Goal: Transaction & Acquisition: Obtain resource

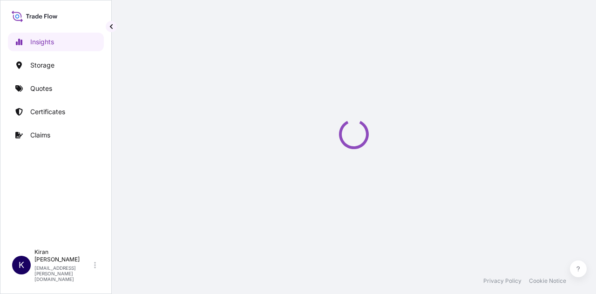
select select "2025"
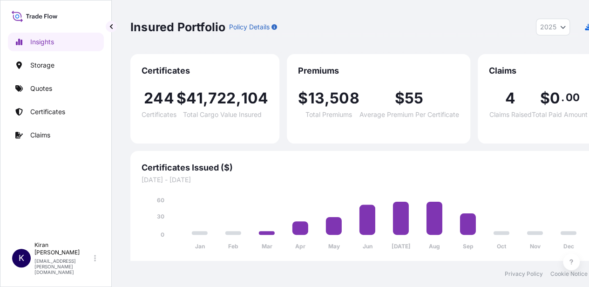
click at [254, 10] on div "Insured Portfolio Policy Details 2025 2025 2024 2023 2022" at bounding box center [364, 27] width 469 height 54
click at [64, 90] on link "Quotes" at bounding box center [56, 88] width 96 height 19
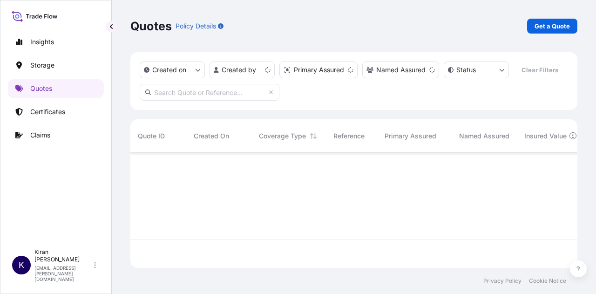
scroll to position [113, 440]
click at [542, 22] on p "Get a Quote" at bounding box center [552, 25] width 35 height 9
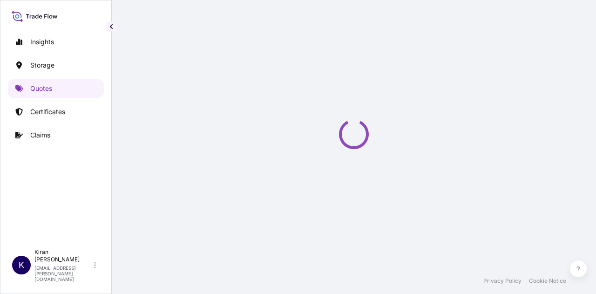
scroll to position [15, 0]
select select "Water"
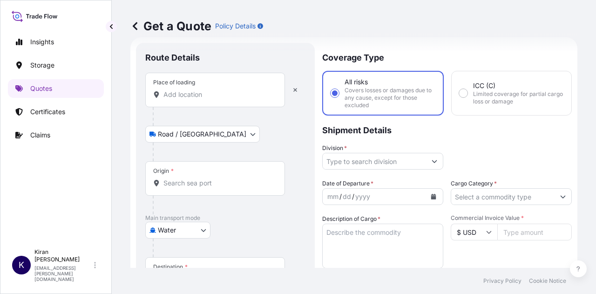
click at [232, 94] on input "Place of loading" at bounding box center [219, 94] width 110 height 9
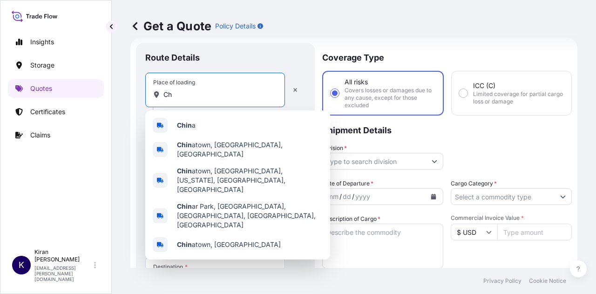
type input "C"
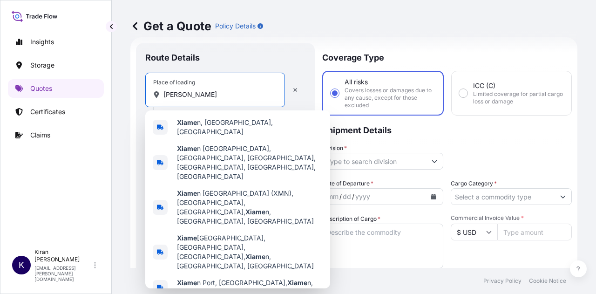
type input "X"
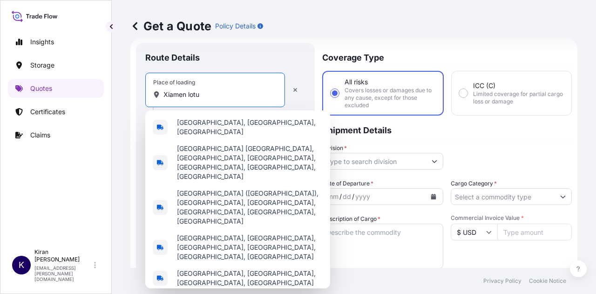
type input "Xiamen lotus"
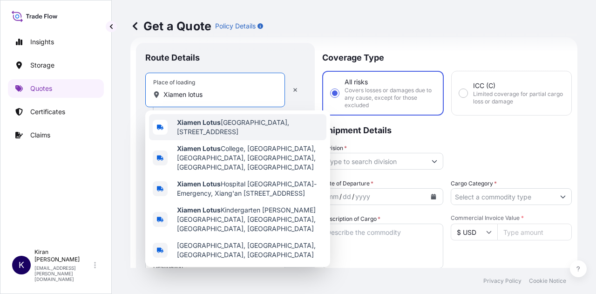
drag, startPoint x: 237, startPoint y: 97, endPoint x: 151, endPoint y: 96, distance: 85.3
click at [151, 96] on div "Place of loading Xiamen lotus" at bounding box center [215, 90] width 140 height 34
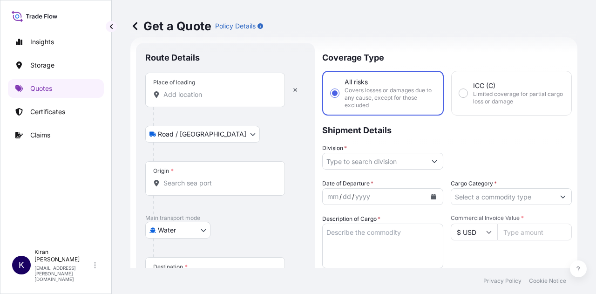
click at [212, 93] on input "Place of loading" at bounding box center [219, 94] width 110 height 9
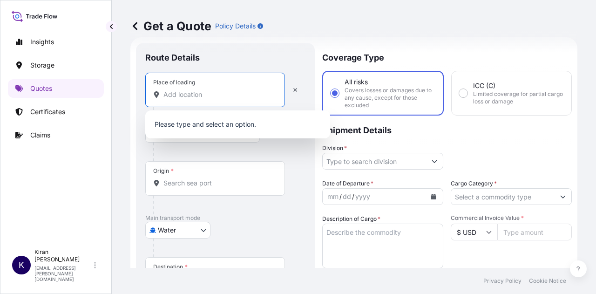
paste input "Xiamen Lotus East Import and Export Co Ltd. RM 1403, Bldg 5, Guanyinshan CBD, S…"
type input "Xiamen Lotus East Import and Export Co Ltd. RM 1403, Bldg 5, Guanyinshan CBD, S…"
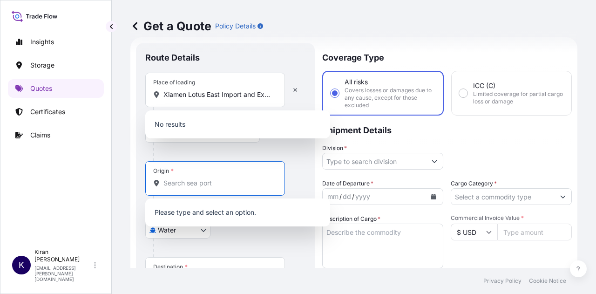
click at [206, 183] on input "Origin *" at bounding box center [219, 182] width 110 height 9
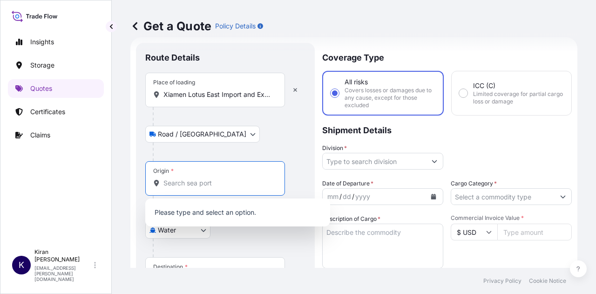
click at [222, 89] on div "Place of loading Xiamen Lotus East Import and Export Co Ltd. RM 1403, Bldg 5, G…" at bounding box center [215, 90] width 140 height 34
click at [222, 90] on input "Xiamen Lotus East Import and Export Co Ltd. RM 1403, Bldg 5, Guanyinshan CBD, S…" at bounding box center [219, 94] width 110 height 9
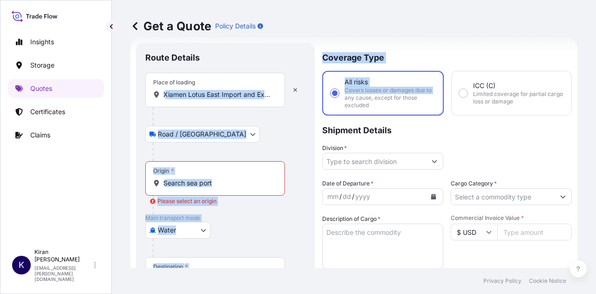
drag, startPoint x: 161, startPoint y: 95, endPoint x: 352, endPoint y: 95, distance: 190.5
click at [352, 95] on form "Route Details Place of loading Xiamen Lotus East Import and Export Co Ltd. RM 1…" at bounding box center [353, 261] width 447 height 448
click at [297, 90] on icon "button" at bounding box center [296, 90] width 6 height 6
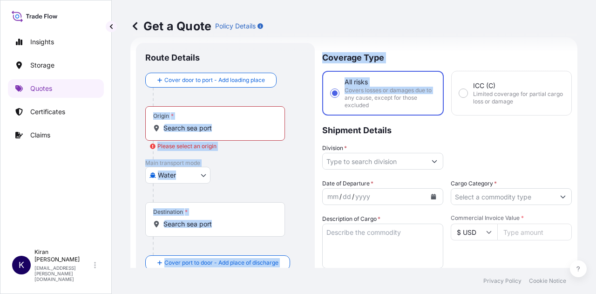
click at [247, 139] on div "Origin *" at bounding box center [215, 123] width 140 height 34
click at [247, 133] on input "Origin * Please select an origin" at bounding box center [219, 127] width 110 height 9
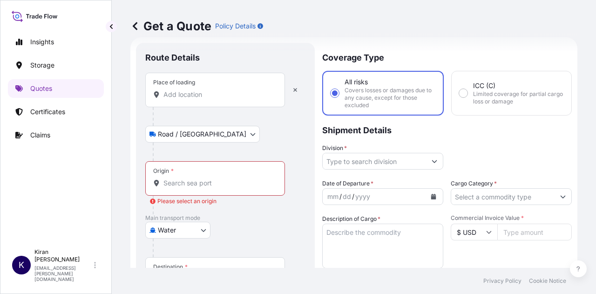
click at [200, 106] on div "Place of loading" at bounding box center [215, 90] width 140 height 34
click at [200, 99] on input "Place of loading" at bounding box center [219, 94] width 110 height 9
click at [225, 96] on input "Place of loading" at bounding box center [219, 94] width 110 height 9
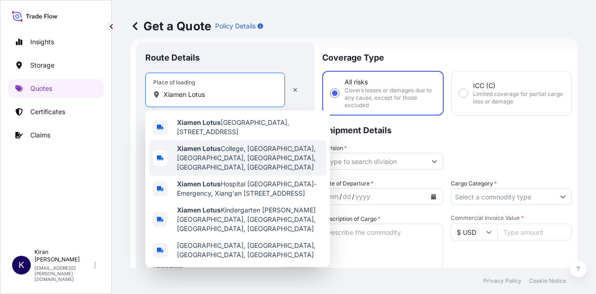
click at [255, 163] on span "Xiamen Lotus College, Jinqiao Road, Siming District, Xiamen, Fujian, China" at bounding box center [250, 158] width 146 height 28
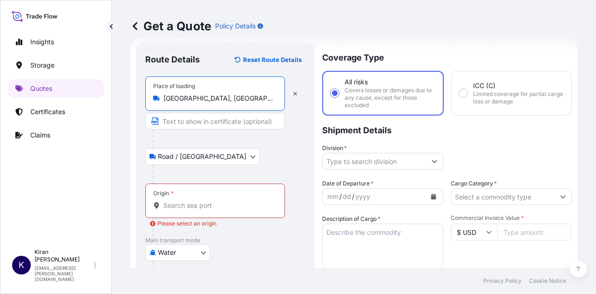
type input "Xiamen Lotus College, Jinqiao Road, Siming District, Xiamen, Fujian, China"
click at [186, 201] on input "Origin * Please select an origin" at bounding box center [219, 205] width 110 height 9
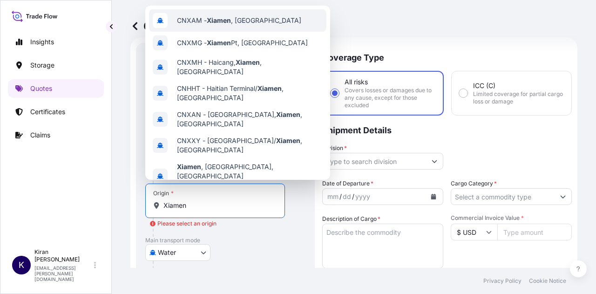
click at [240, 25] on span "CNXAM - Xiamen , China" at bounding box center [239, 20] width 124 height 9
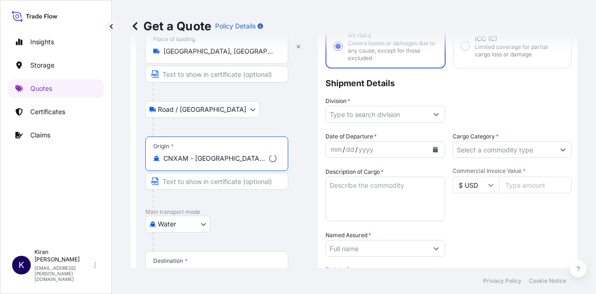
scroll to position [155, 0]
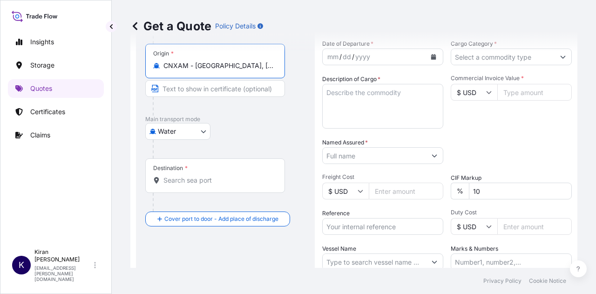
type input "CNXAM - Xiamen, China"
click at [234, 182] on input "Destination *" at bounding box center [219, 180] width 110 height 9
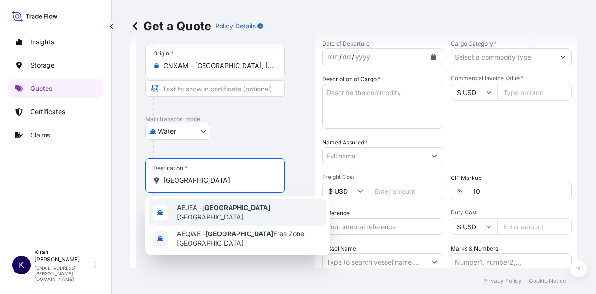
click at [239, 210] on span "AEJEA - Jebel Ali , United Arab Emirates" at bounding box center [250, 212] width 146 height 19
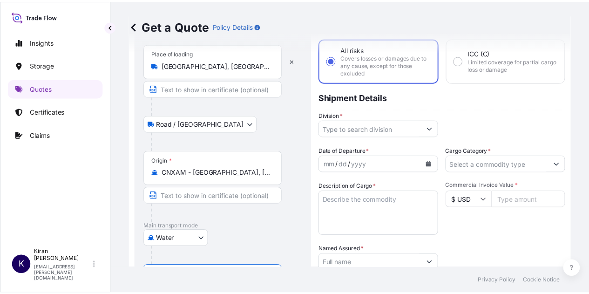
scroll to position [93, 0]
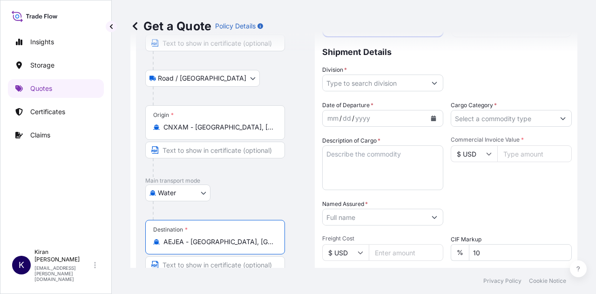
type input "AEJEA - Jebel Ali, United Arab Emirates"
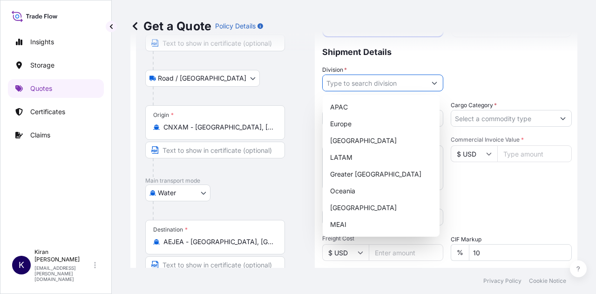
click at [372, 85] on input "Division *" at bounding box center [374, 83] width 103 height 17
click at [353, 218] on div "MEAI" at bounding box center [381, 224] width 109 height 17
type input "MEAI"
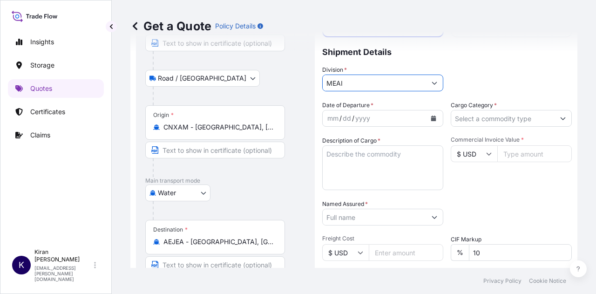
click at [375, 84] on input "MEAI" at bounding box center [374, 83] width 103 height 17
click at [436, 77] on button "Show suggestions" at bounding box center [434, 83] width 17 height 17
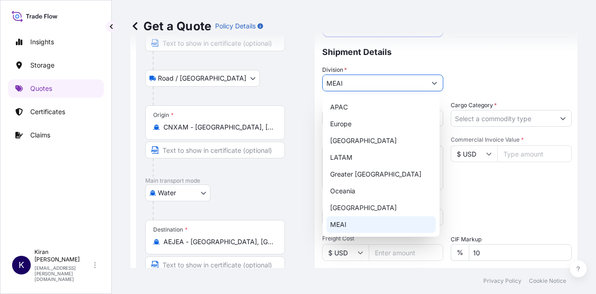
click at [277, 186] on div "Water Air Water Inland" at bounding box center [225, 192] width 160 height 17
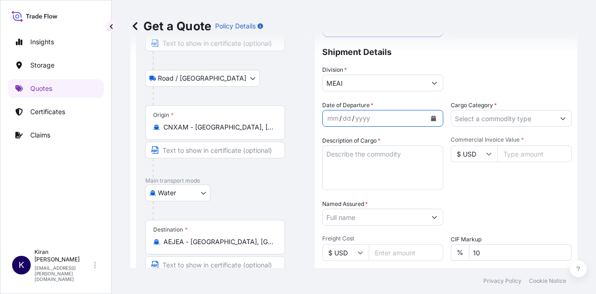
click at [431, 118] on icon "Calendar" at bounding box center [433, 119] width 5 height 6
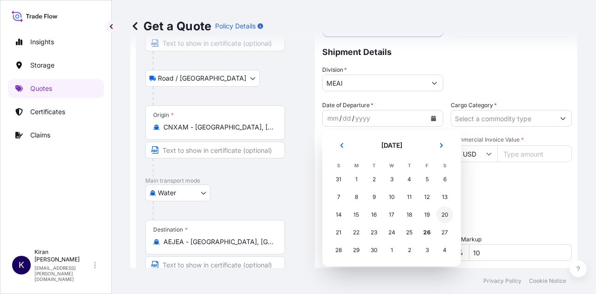
click at [444, 217] on div "20" at bounding box center [445, 214] width 17 height 17
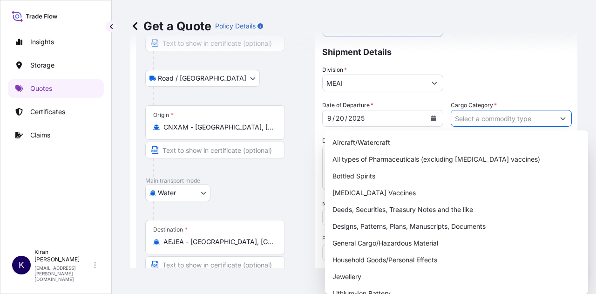
click at [497, 118] on input "Cargo Category *" at bounding box center [502, 118] width 103 height 17
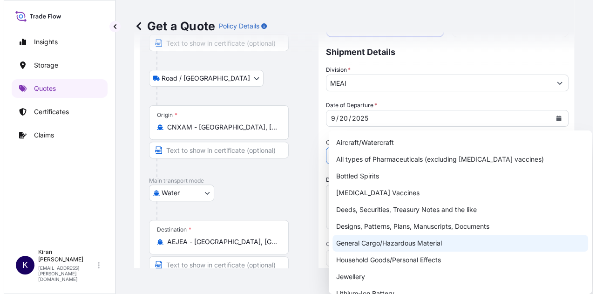
scroll to position [47, 0]
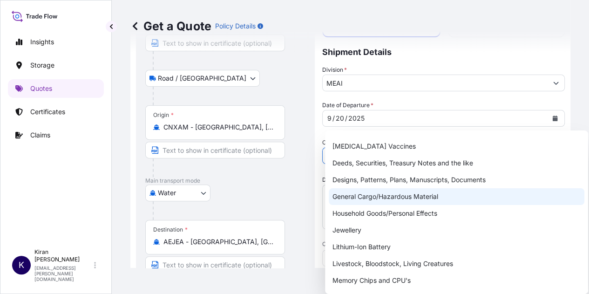
click at [401, 196] on div "General Cargo/Hazardous Material" at bounding box center [457, 196] width 256 height 17
type input "General Cargo/Hazardous Material"
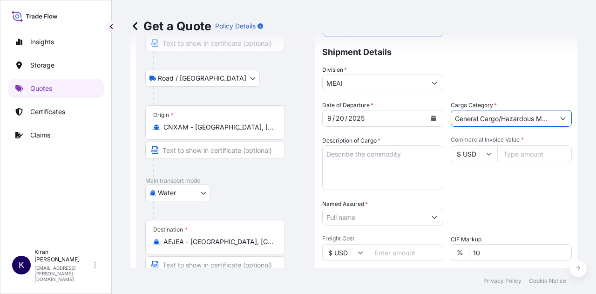
click at [403, 161] on textarea "Description of Cargo *" at bounding box center [382, 167] width 121 height 45
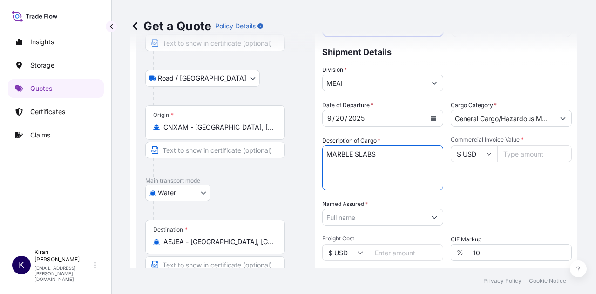
type textarea "MARBLE SLABS"
click at [519, 150] on input "Commercial Invoice Value *" at bounding box center [535, 153] width 75 height 17
type input "12279.09"
click at [536, 193] on div "Date of Departure * 9 / 20 / 2025 Cargo Category * General Cargo/Hazardous Mate…" at bounding box center [447, 216] width 250 height 231
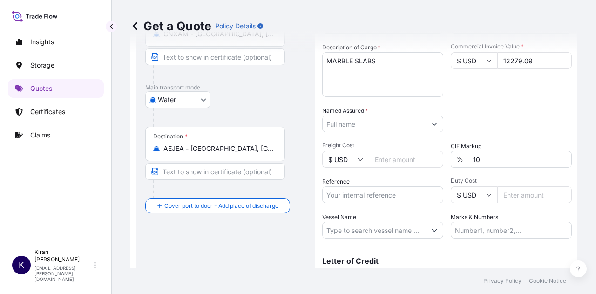
click at [367, 128] on input "Named Assured *" at bounding box center [374, 124] width 103 height 17
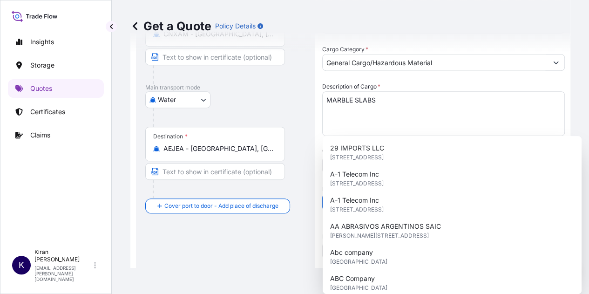
type input "j"
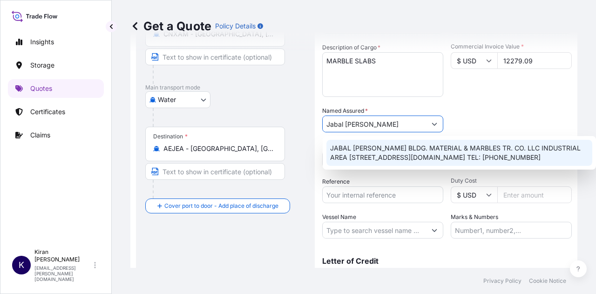
click at [467, 147] on span "JABAL AL TOOR BLDG. MATERIAL & MARBLES TR. CO. LLC INDUSTRIAL AREA 17, P.O.BOX:…" at bounding box center [459, 152] width 259 height 19
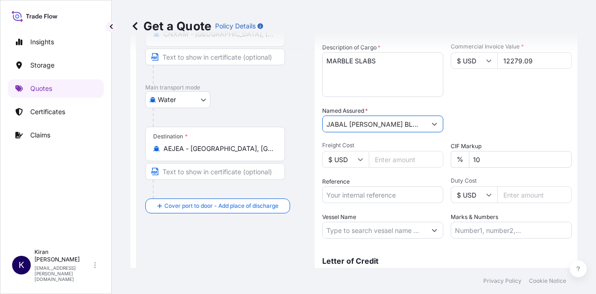
type input "JABAL AL TOOR BLDG. MATERIAL & MARBLES TR. CO. LLC INDUSTRIAL AREA 17, P.O.BOX:…"
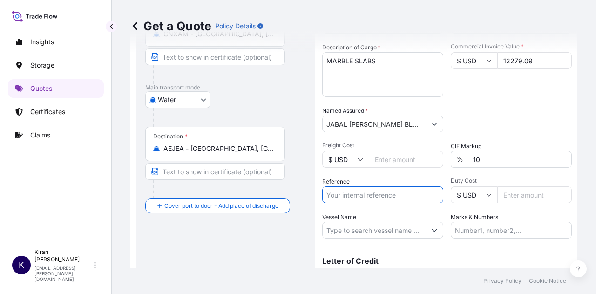
click at [391, 194] on input "Reference" at bounding box center [382, 194] width 121 height 17
click at [383, 198] on input "Reference" at bounding box center [382, 194] width 121 height 17
paste input "QT66116"
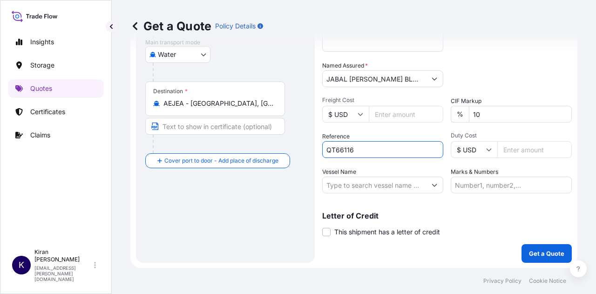
type input "QT66116"
click at [495, 186] on input "Marks & Numbers" at bounding box center [511, 185] width 121 height 17
click at [474, 183] on input "Marks & Numbers" at bounding box center [511, 185] width 121 height 17
drag, startPoint x: 550, startPoint y: 183, endPoint x: 552, endPoint y: 190, distance: 6.8
click at [550, 183] on input "CI NO.: LY2509010, MBL NO.:" at bounding box center [511, 185] width 121 height 17
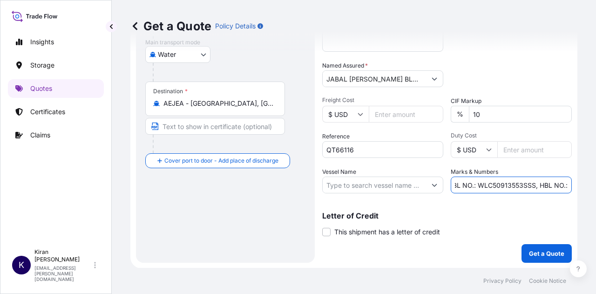
scroll to position [0, 75]
type input "CI NO.: LY2509010, MBL NO.: WLC50913553SSS, HBL NO.:"
click at [544, 250] on p "Get a Quote" at bounding box center [546, 253] width 35 height 9
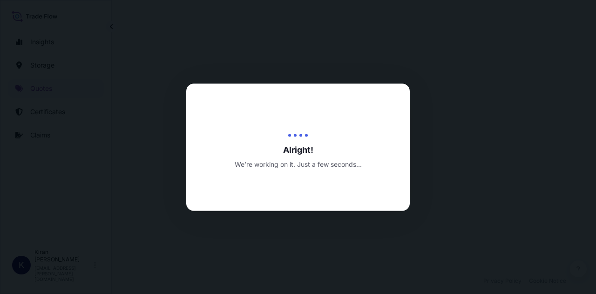
select select "Road / Inland"
select select "Water"
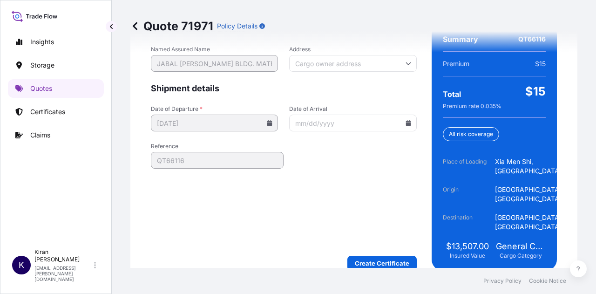
scroll to position [1605, 0]
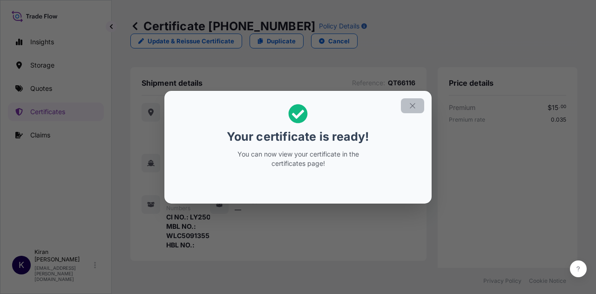
click at [410, 107] on icon "button" at bounding box center [413, 106] width 8 height 8
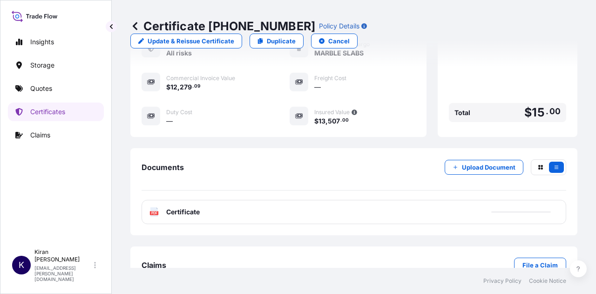
scroll to position [350, 0]
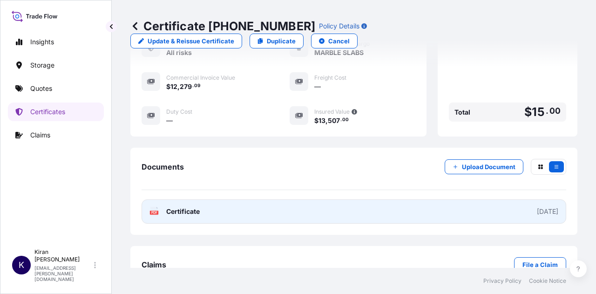
click at [537, 207] on div "2025-09-26" at bounding box center [547, 211] width 21 height 9
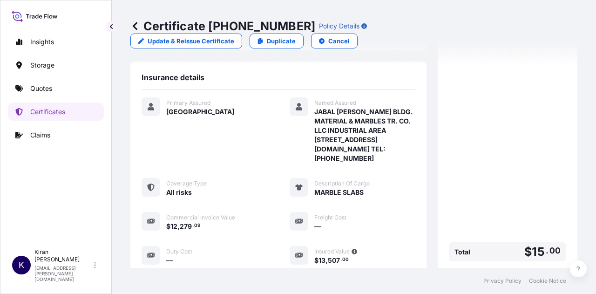
scroll to position [257, 0]
